Goal: Task Accomplishment & Management: Use online tool/utility

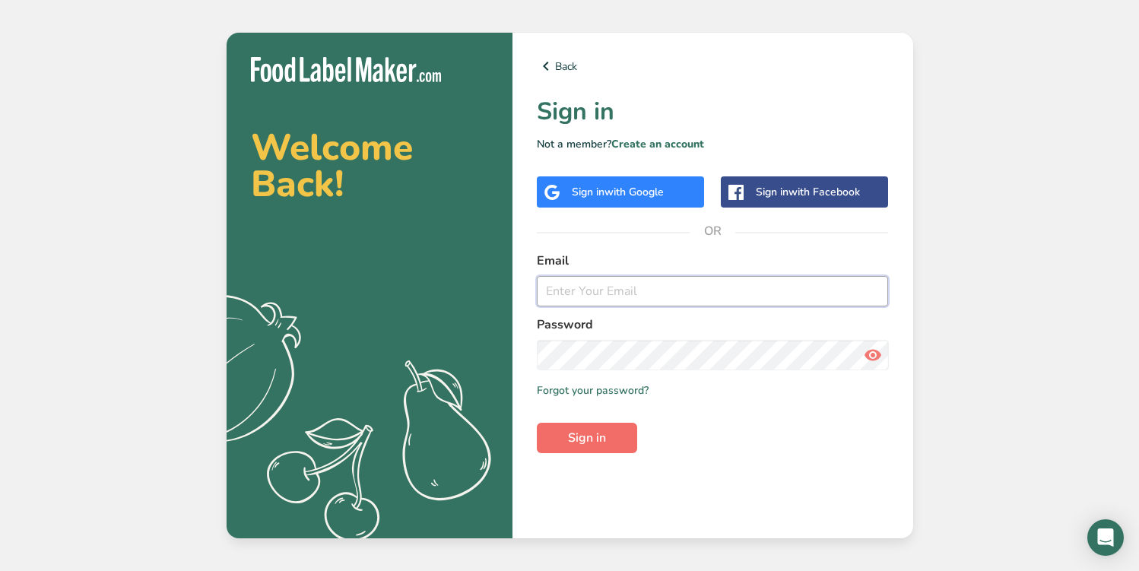
type input "[EMAIL_ADDRESS][DOMAIN_NAME]"
click at [603, 438] on span "Sign in" at bounding box center [587, 438] width 38 height 18
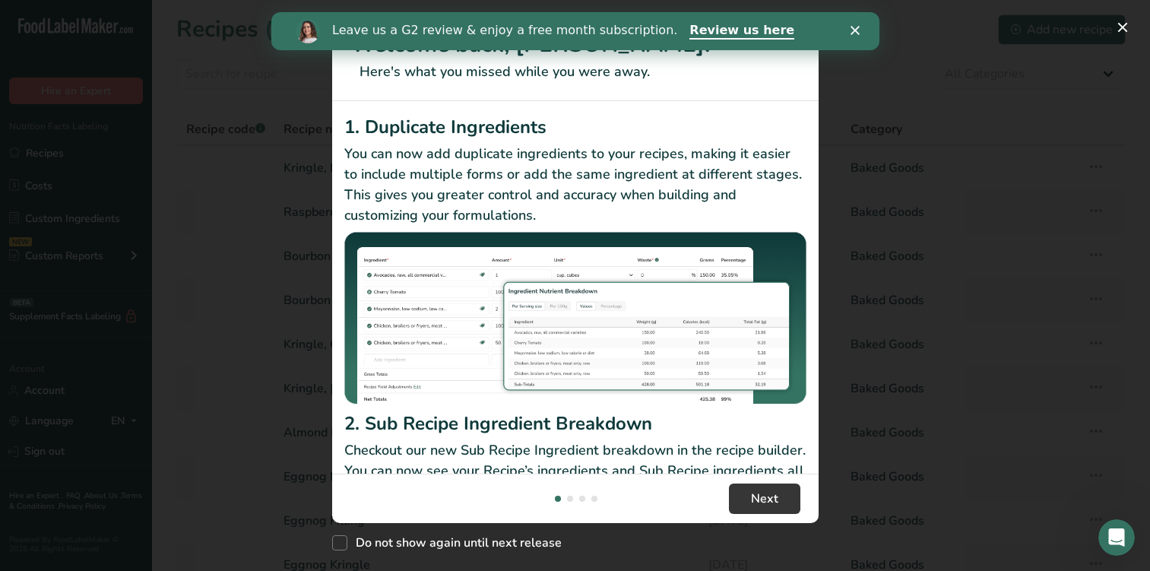
click at [845, 25] on div "Leave us a G2 review & enjoy a free month subscription. Review us here" at bounding box center [575, 31] width 608 height 26
click at [852, 26] on icon "Close" at bounding box center [854, 30] width 9 height 9
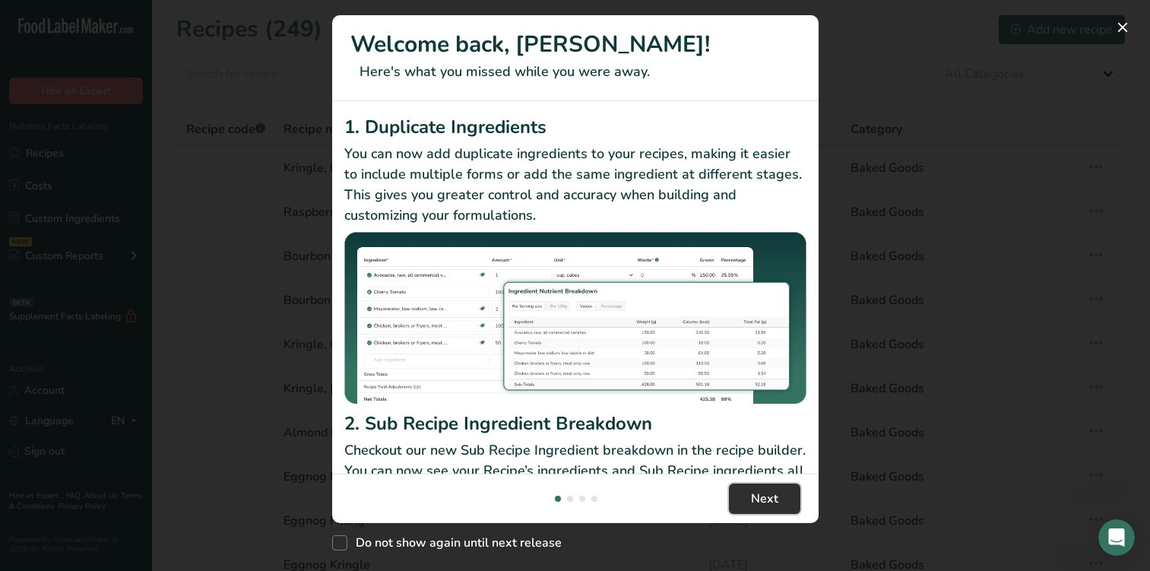
click at [781, 505] on button "Next" at bounding box center [764, 498] width 71 height 30
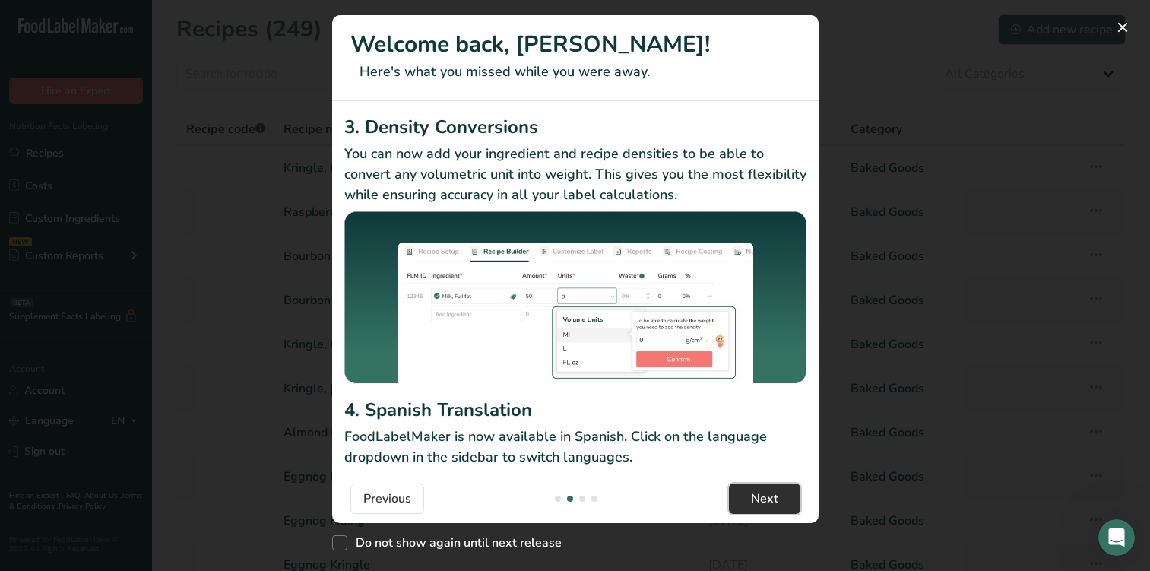
click at [781, 505] on button "Next" at bounding box center [764, 498] width 71 height 30
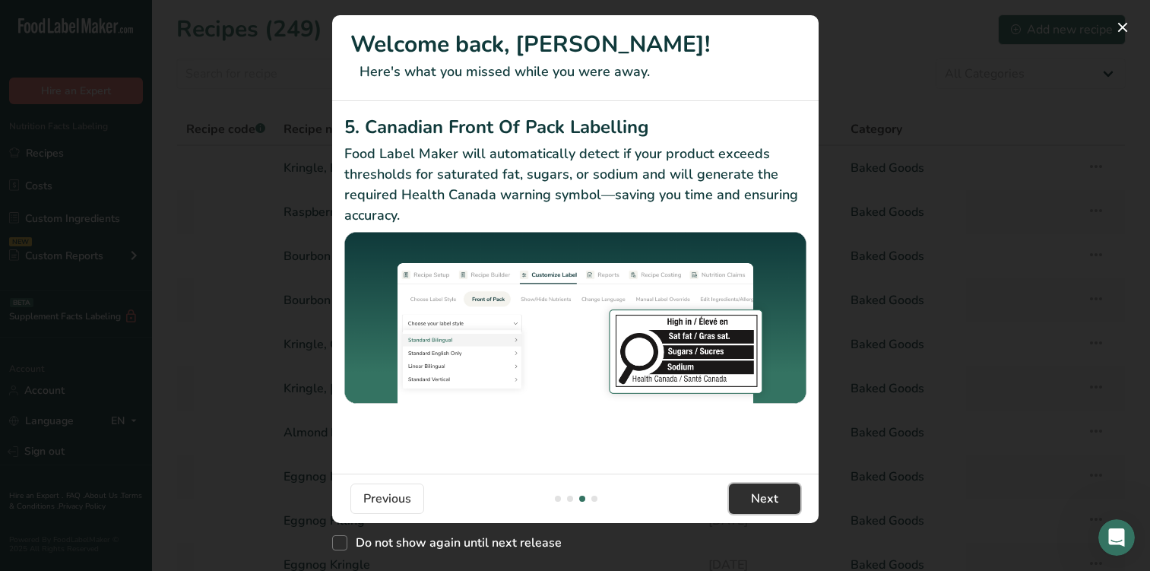
click at [781, 505] on button "Next" at bounding box center [764, 498] width 71 height 30
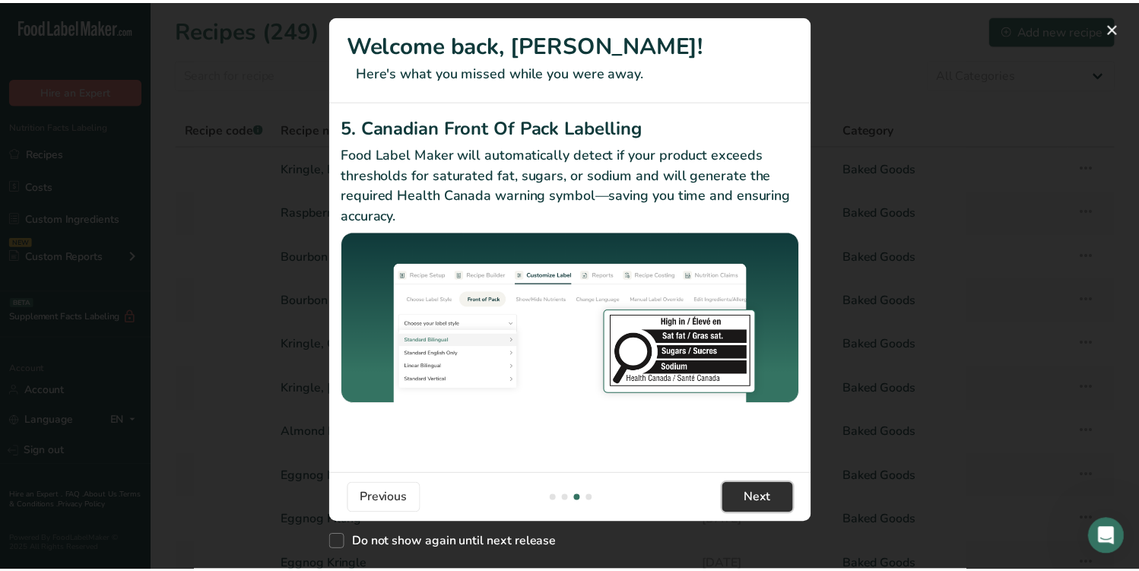
scroll to position [0, 1459]
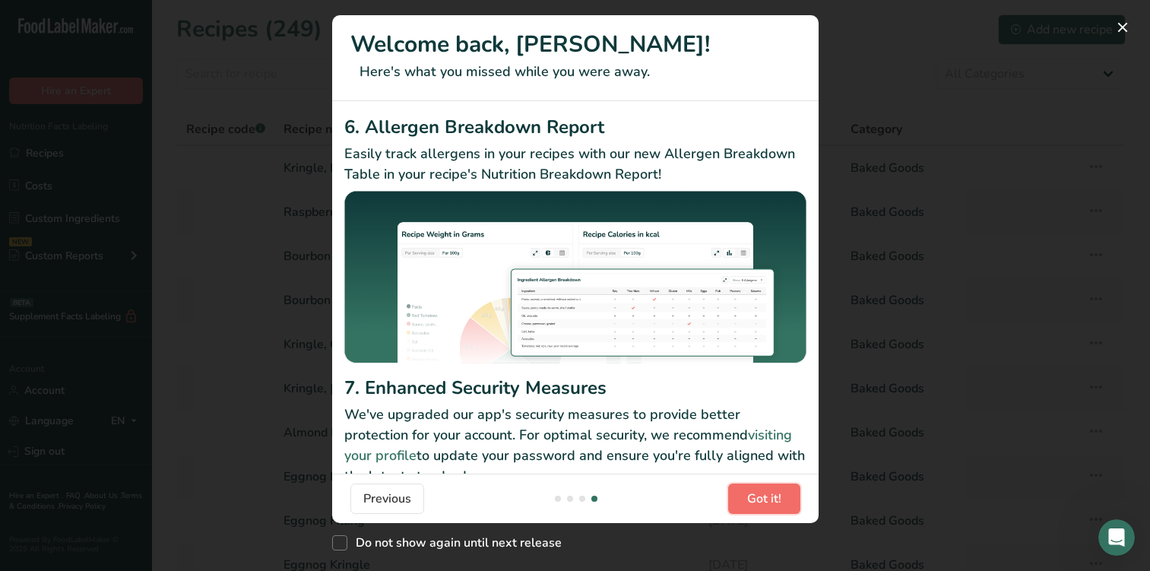
click at [781, 505] on span "Got it!" at bounding box center [764, 498] width 34 height 18
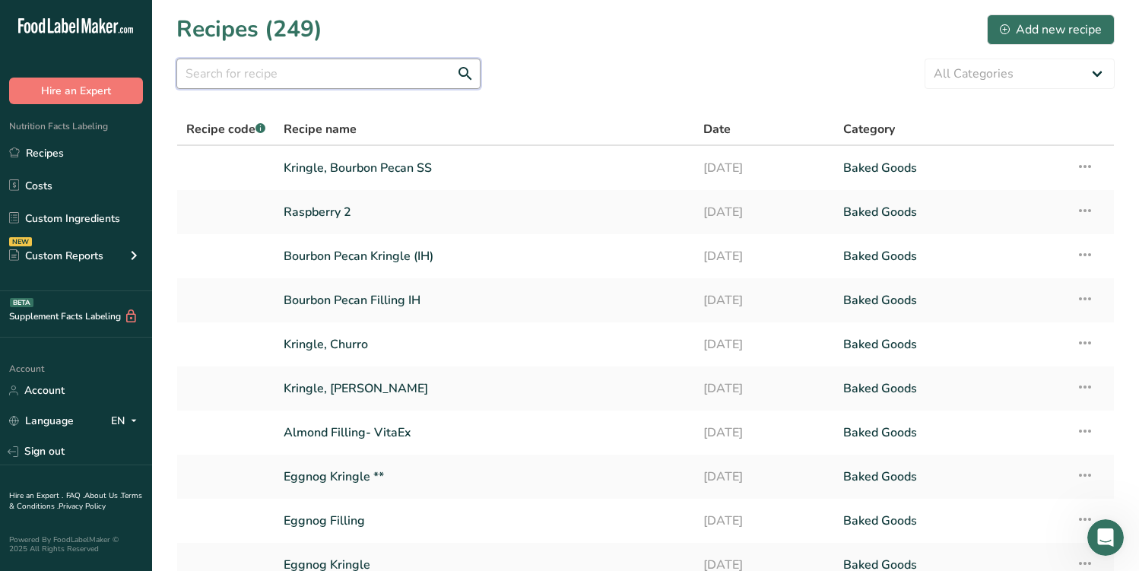
click at [340, 80] on input "text" at bounding box center [328, 74] width 304 height 30
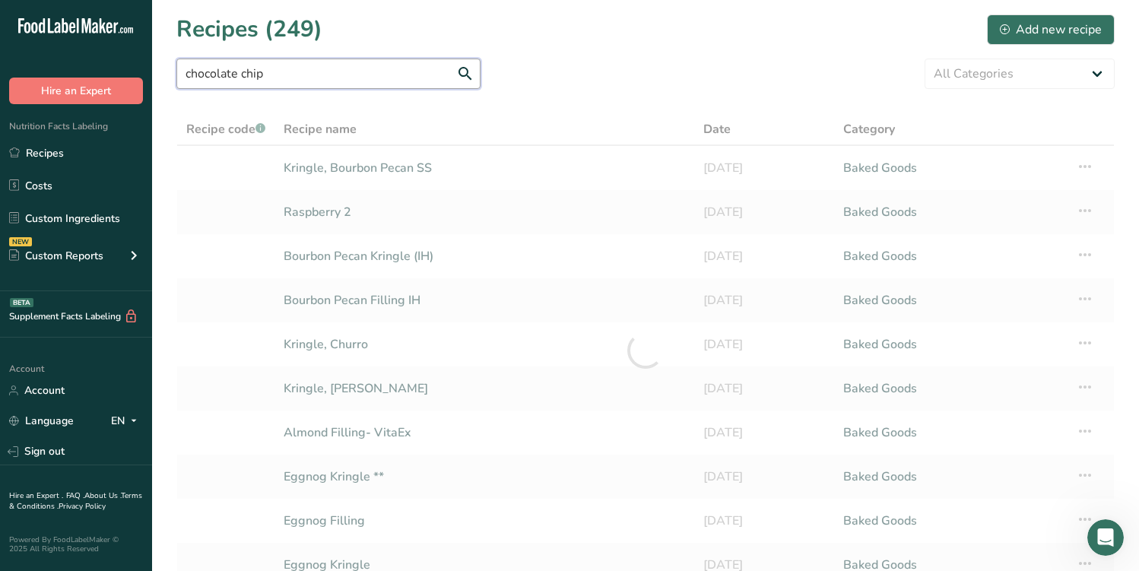
type input "chocolate chip"
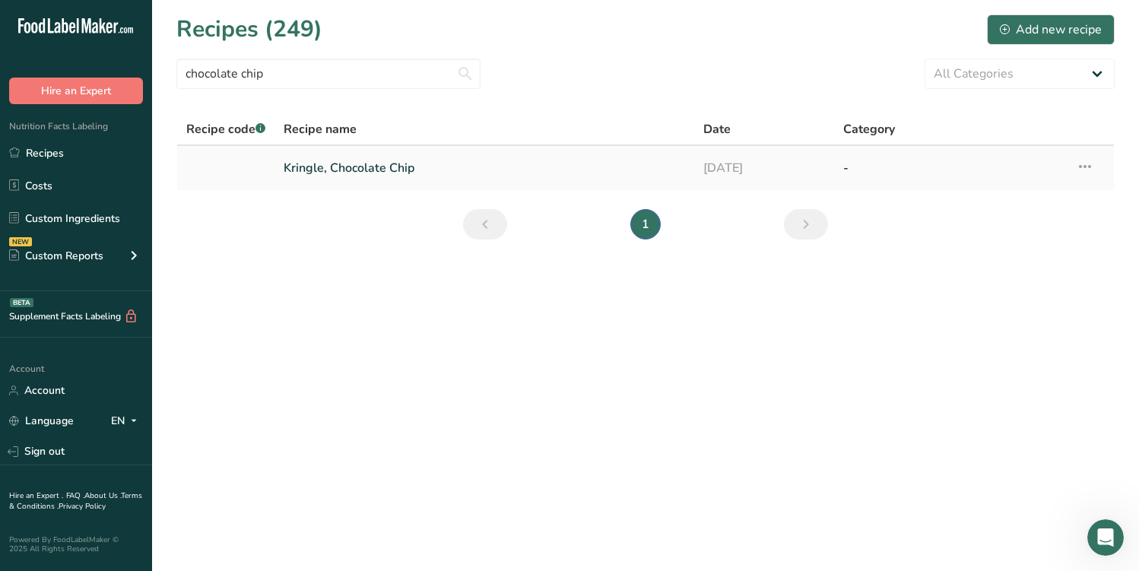
click at [399, 169] on link "Kringle, Chocolate Chip" at bounding box center [484, 168] width 401 height 32
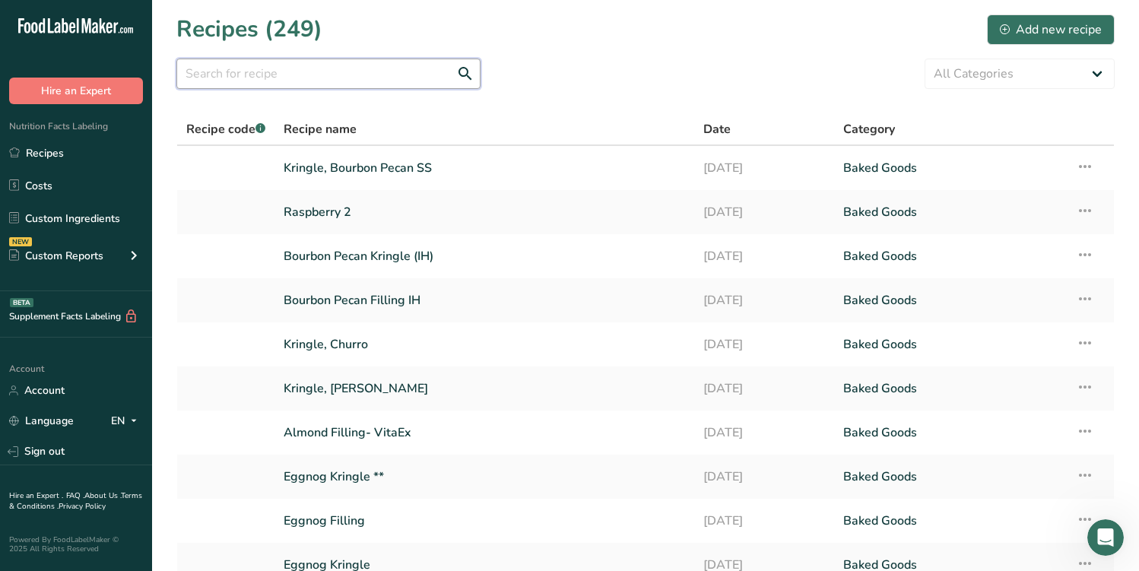
click at [401, 59] on input "text" at bounding box center [328, 74] width 304 height 30
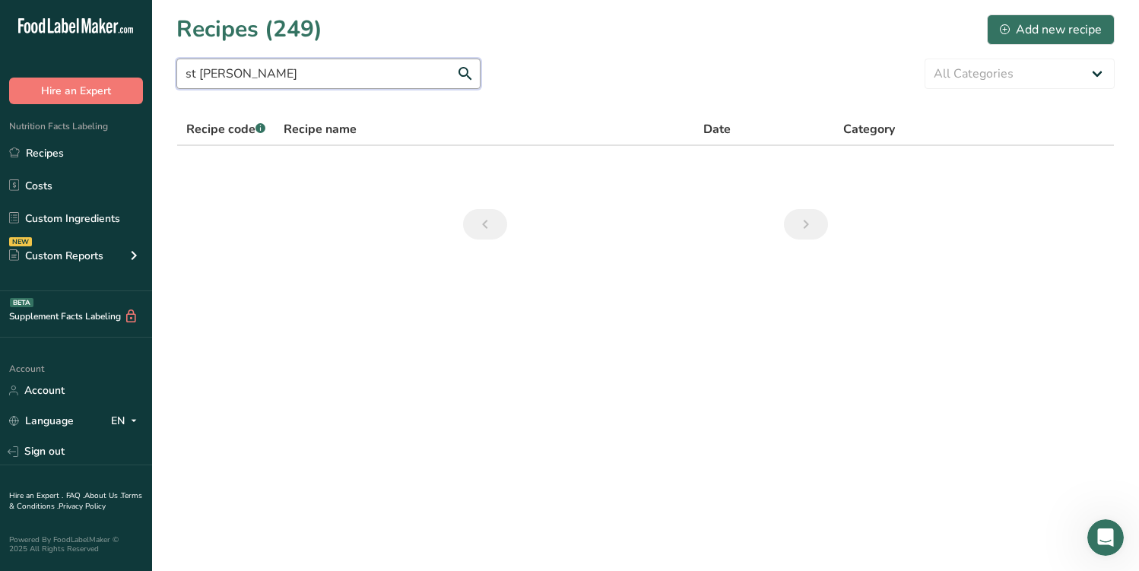
click at [467, 72] on input "st [PERSON_NAME]" at bounding box center [328, 74] width 304 height 30
click at [290, 74] on input "st [PERSON_NAME]" at bounding box center [328, 74] width 304 height 30
click at [464, 69] on input "st" at bounding box center [328, 74] width 304 height 30
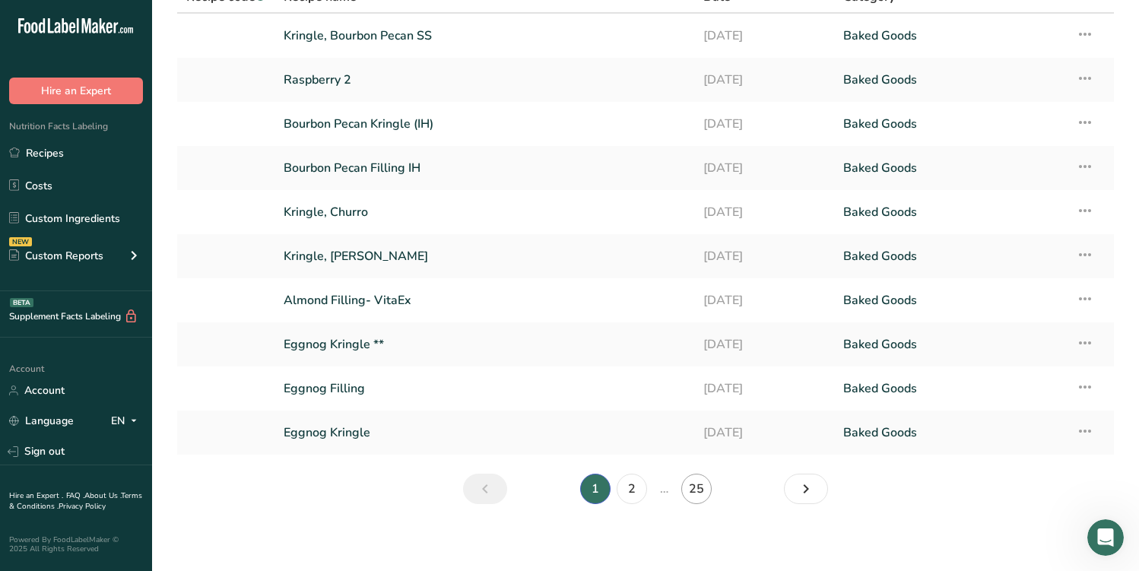
scroll to position [138, 0]
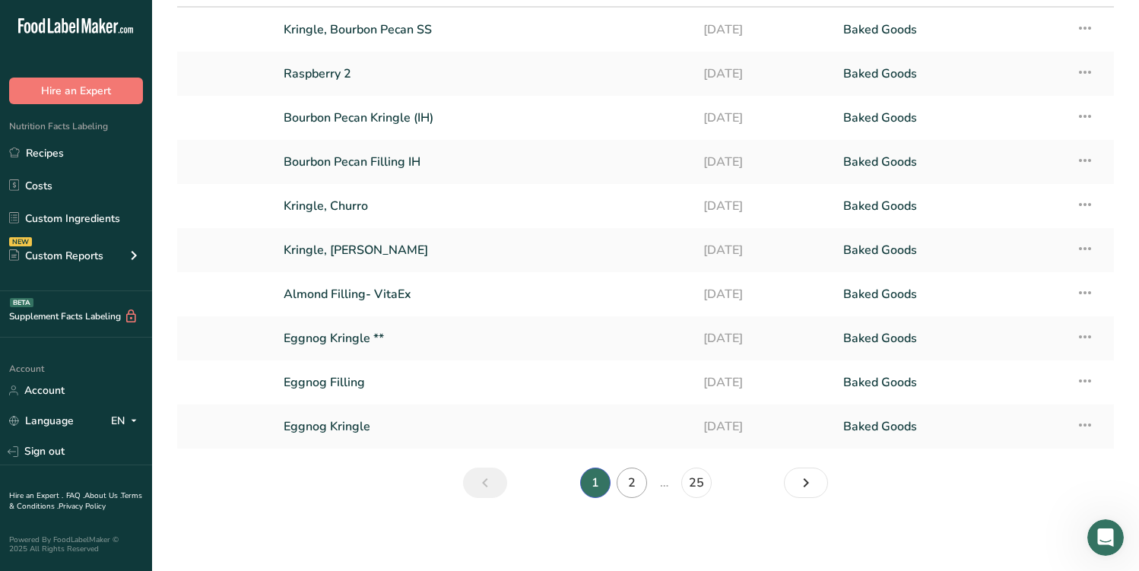
type input "st"
click at [627, 477] on link "2" at bounding box center [631, 482] width 30 height 30
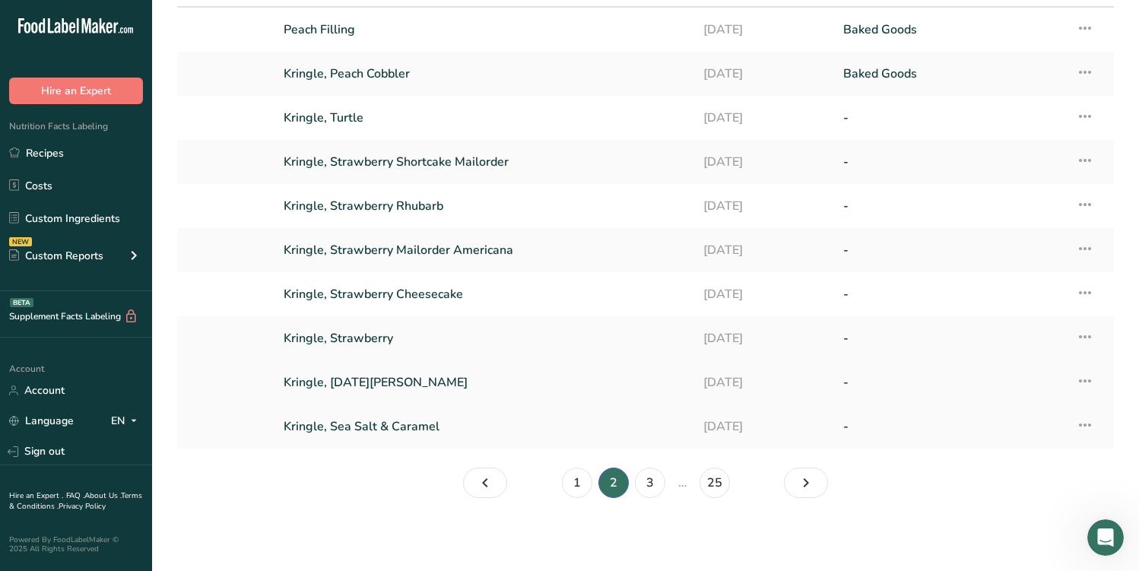
click at [429, 387] on link "Kringle, [DATE][PERSON_NAME]" at bounding box center [484, 382] width 401 height 32
